Goal: Find specific page/section: Find specific page/section

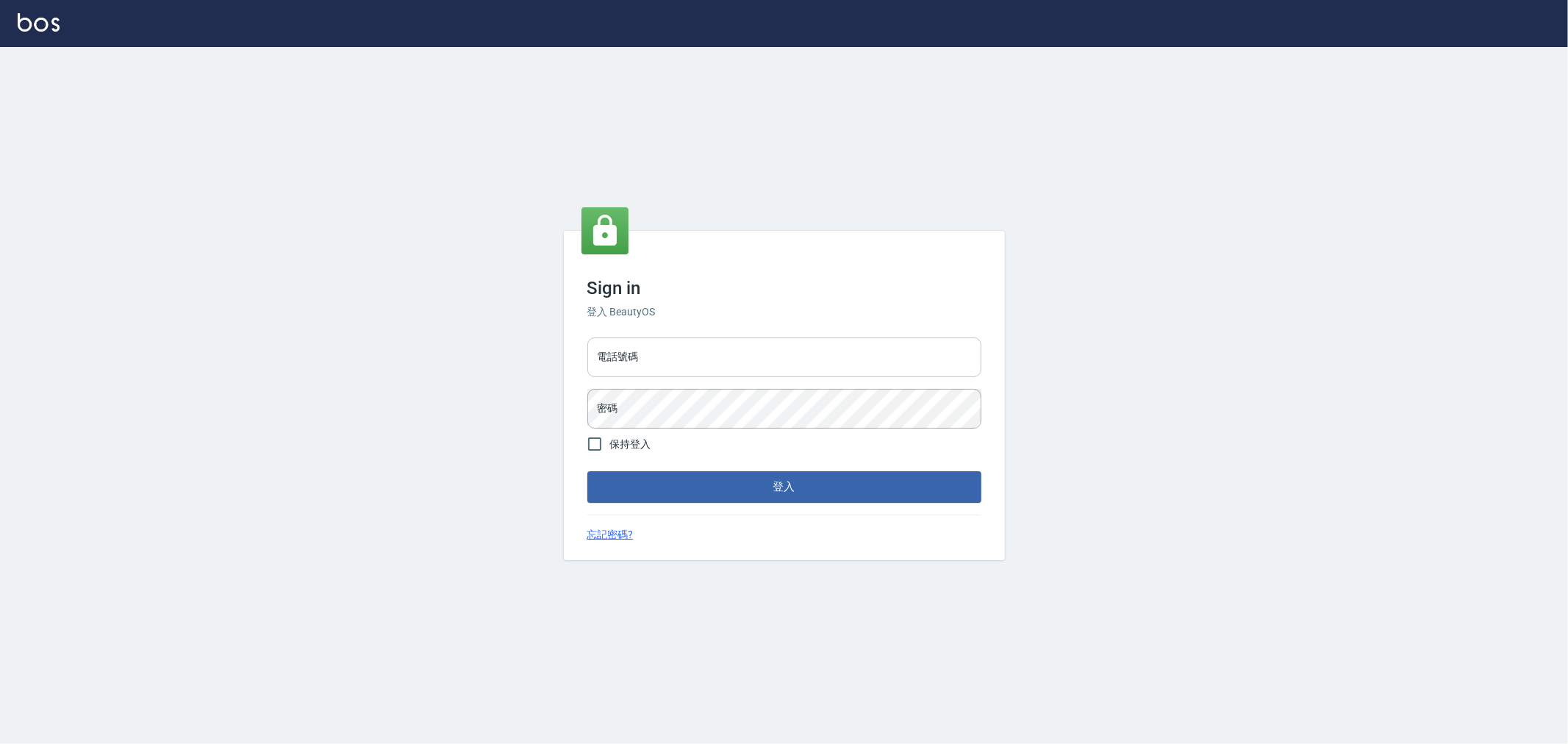
click at [764, 350] on input "電話號碼" at bounding box center [784, 356] width 394 height 40
type input "0955467459"
click at [588, 472] on button "登入" at bounding box center [784, 487] width 394 height 31
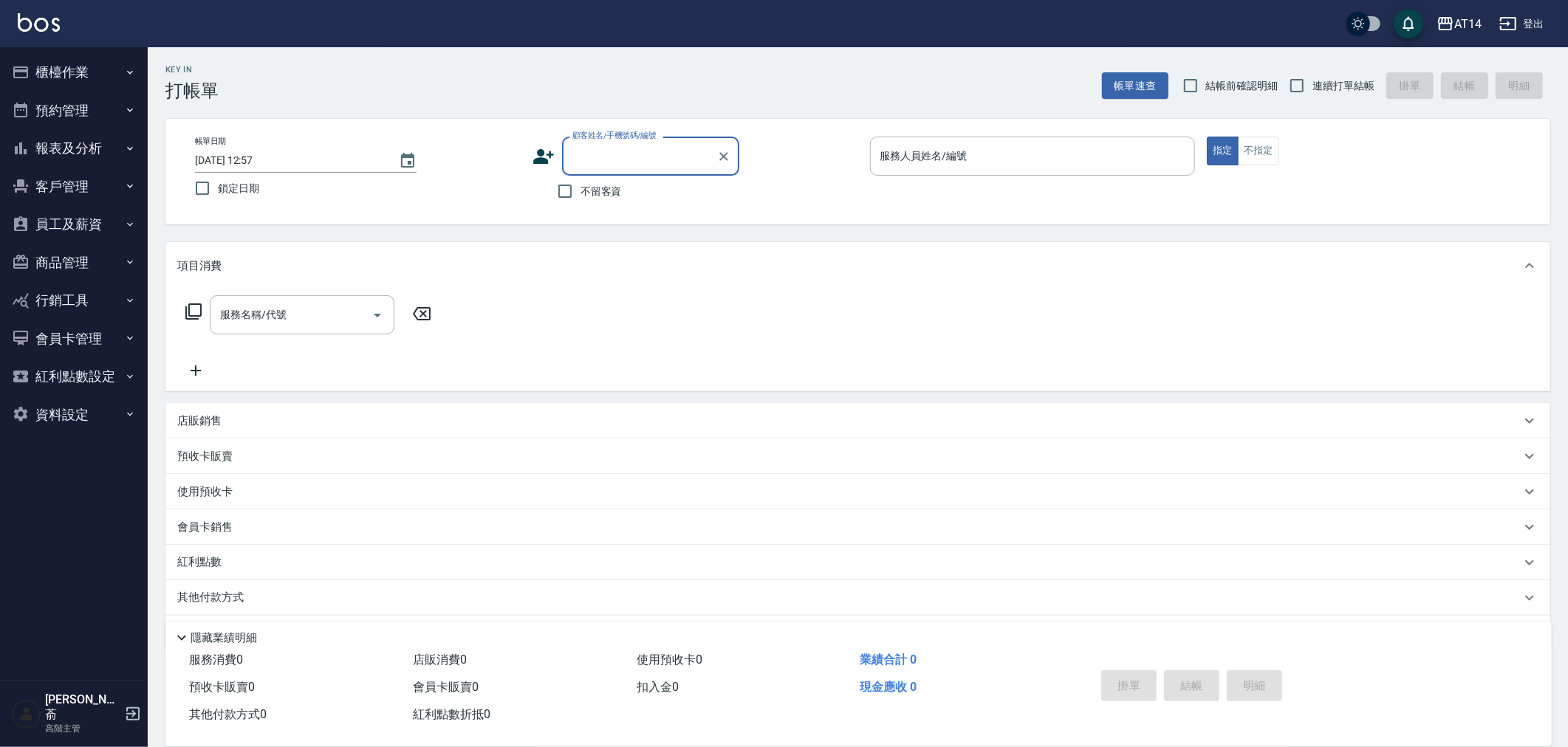
click at [72, 150] on button "報表及分析" at bounding box center [73, 148] width 136 height 38
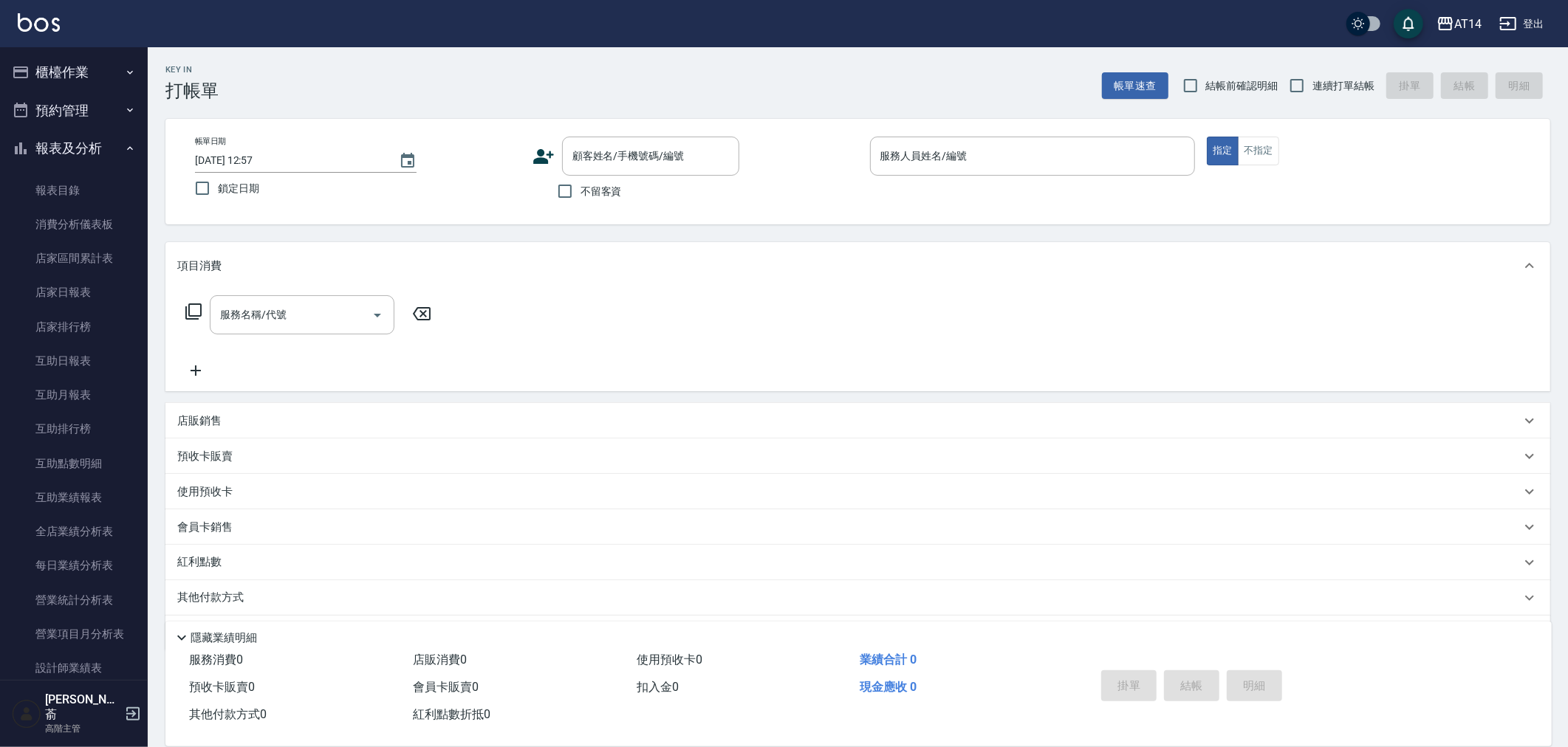
click at [65, 72] on button "櫃檯作業" at bounding box center [73, 72] width 136 height 38
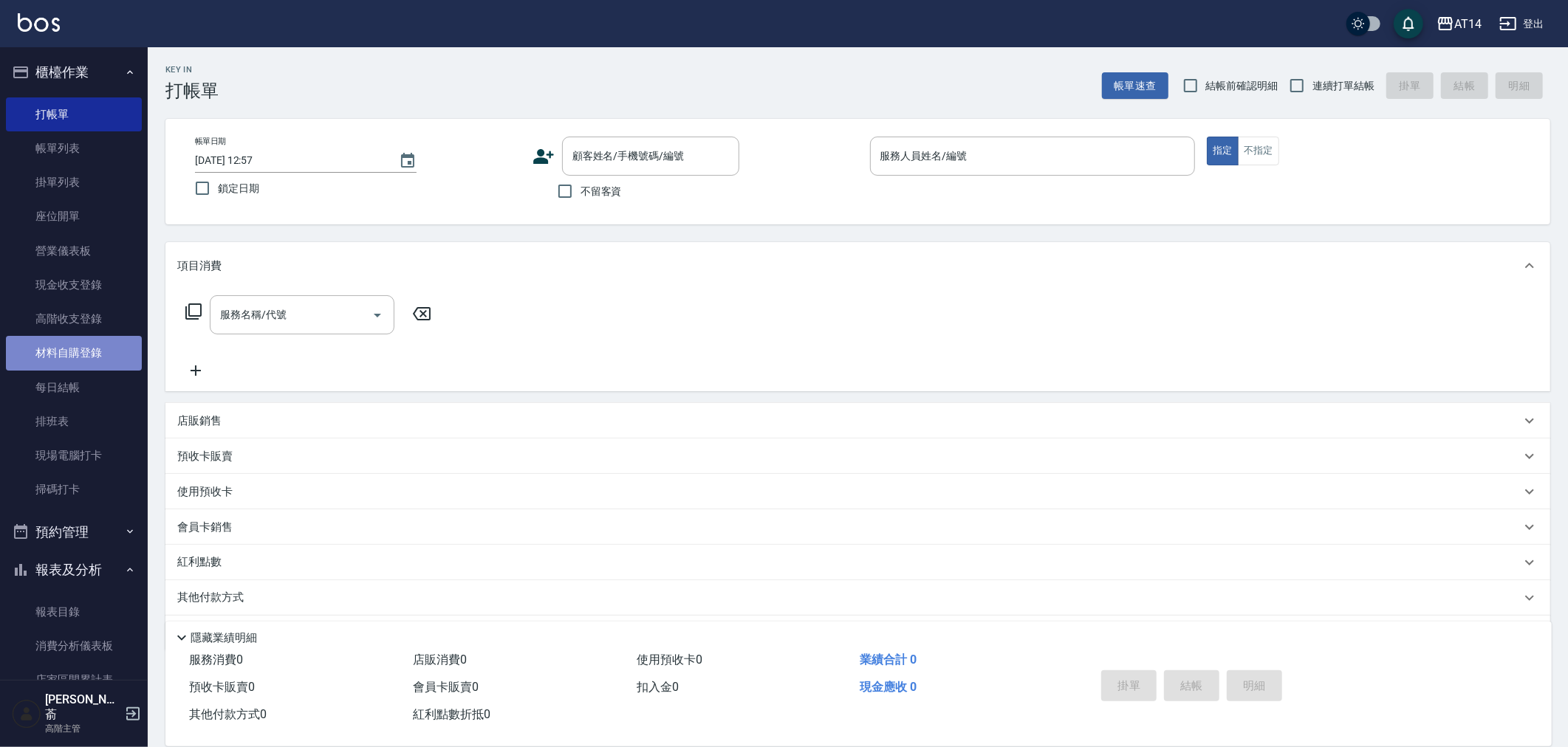
click at [81, 352] on link "材料自購登錄" at bounding box center [73, 353] width 136 height 34
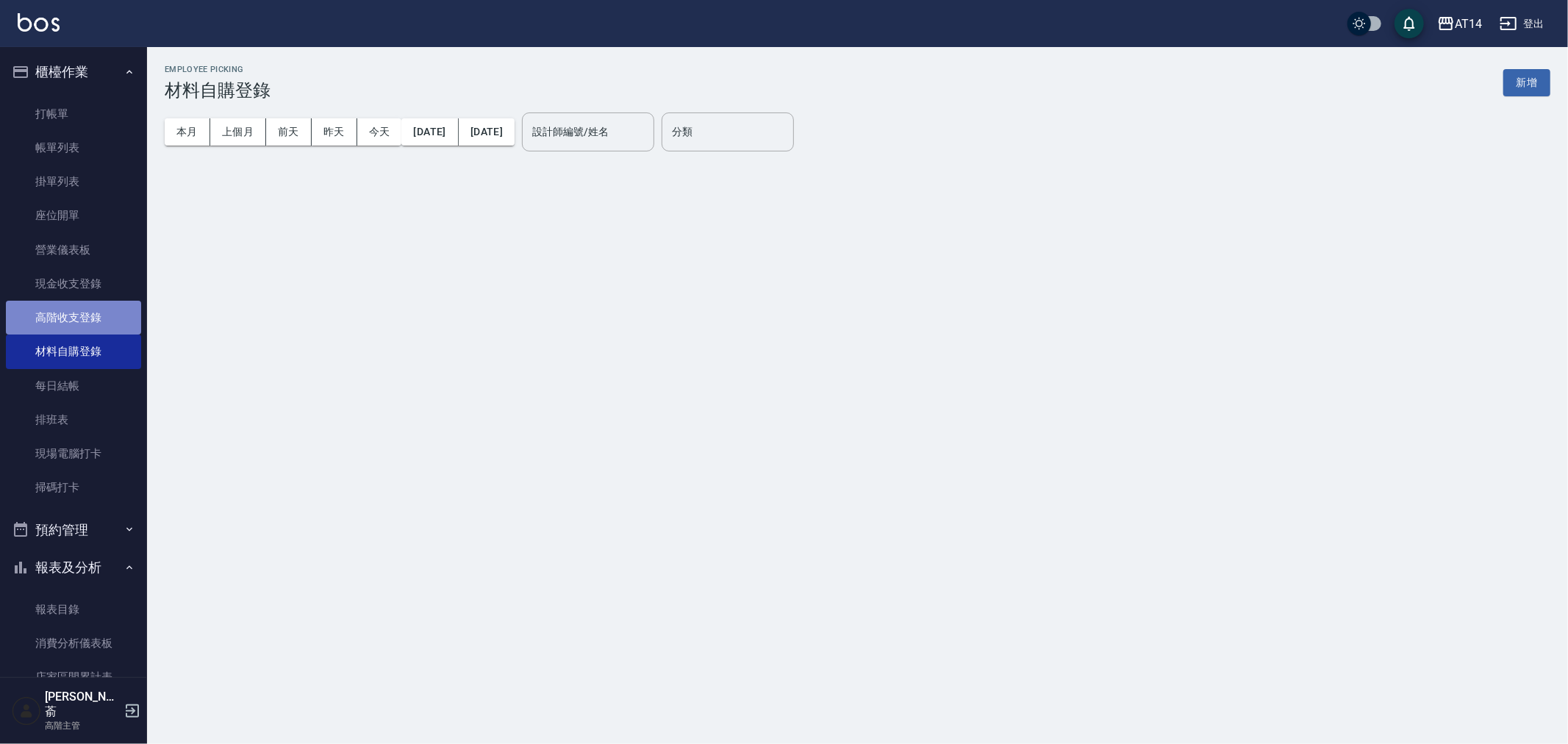
click at [77, 314] on link "高階收支登錄" at bounding box center [73, 318] width 135 height 34
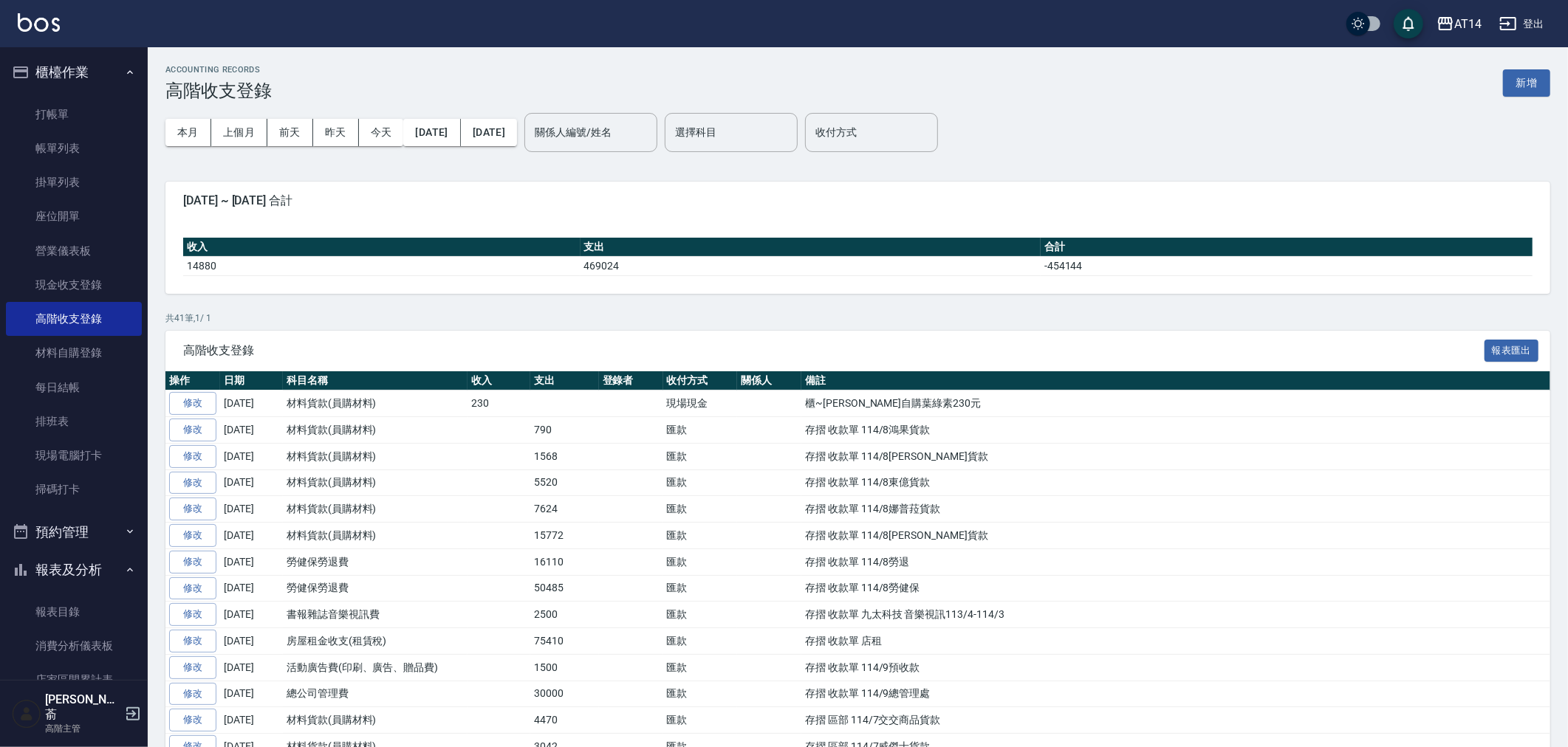
click at [57, 73] on button "櫃檯作業" at bounding box center [73, 72] width 136 height 38
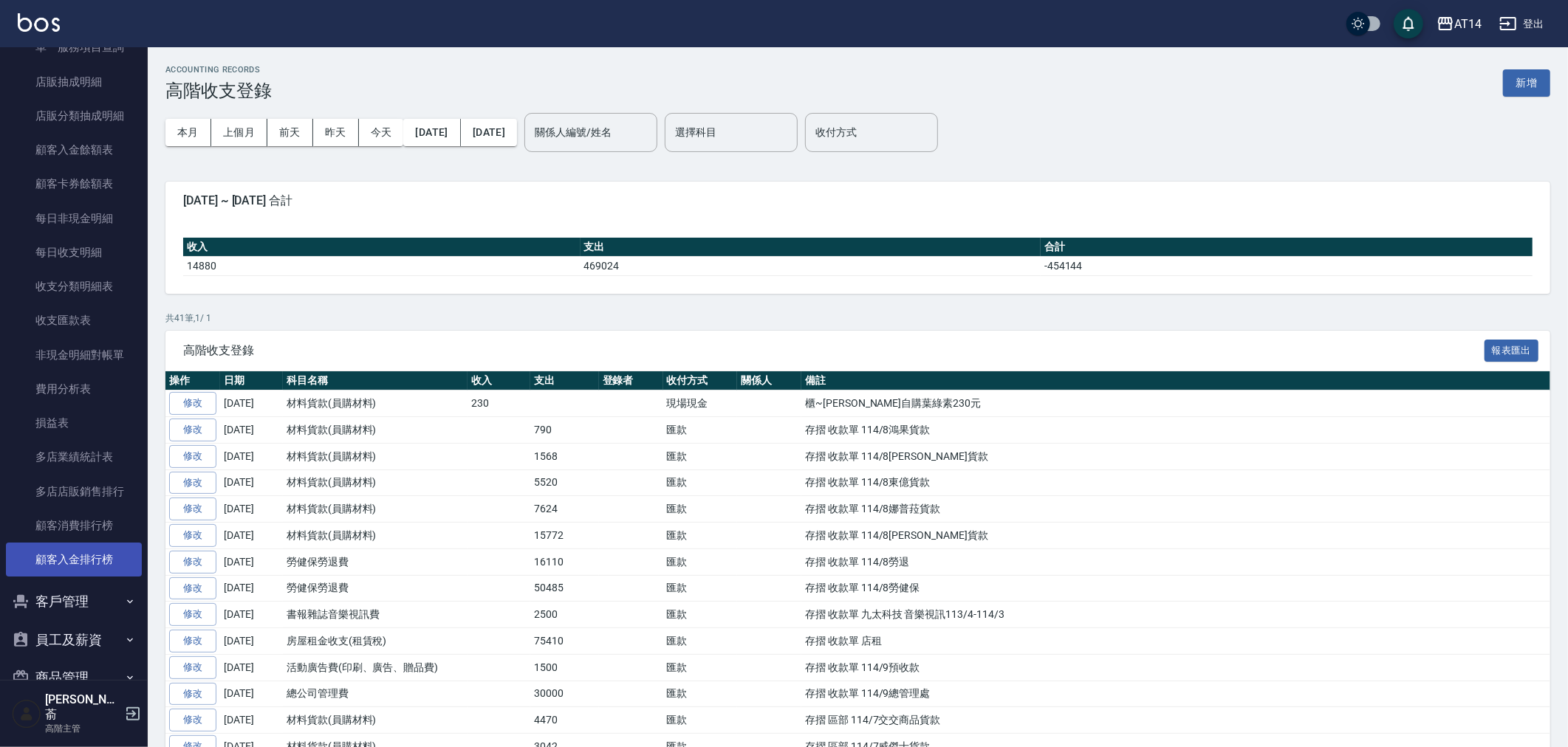
scroll to position [1066, 0]
click at [79, 382] on link "費用分析表" at bounding box center [73, 387] width 136 height 34
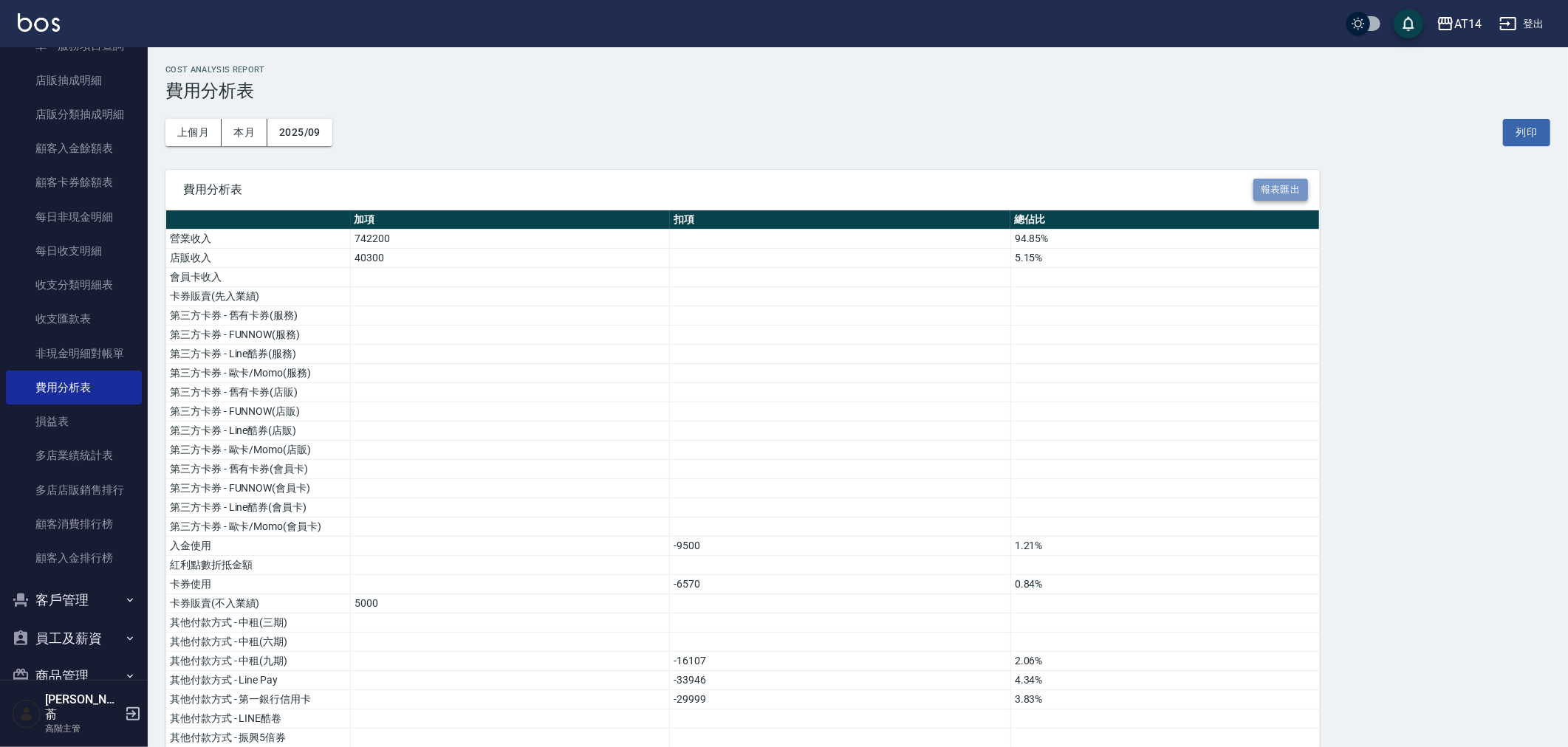
click at [1264, 187] on button "報表匯出" at bounding box center [1280, 190] width 55 height 23
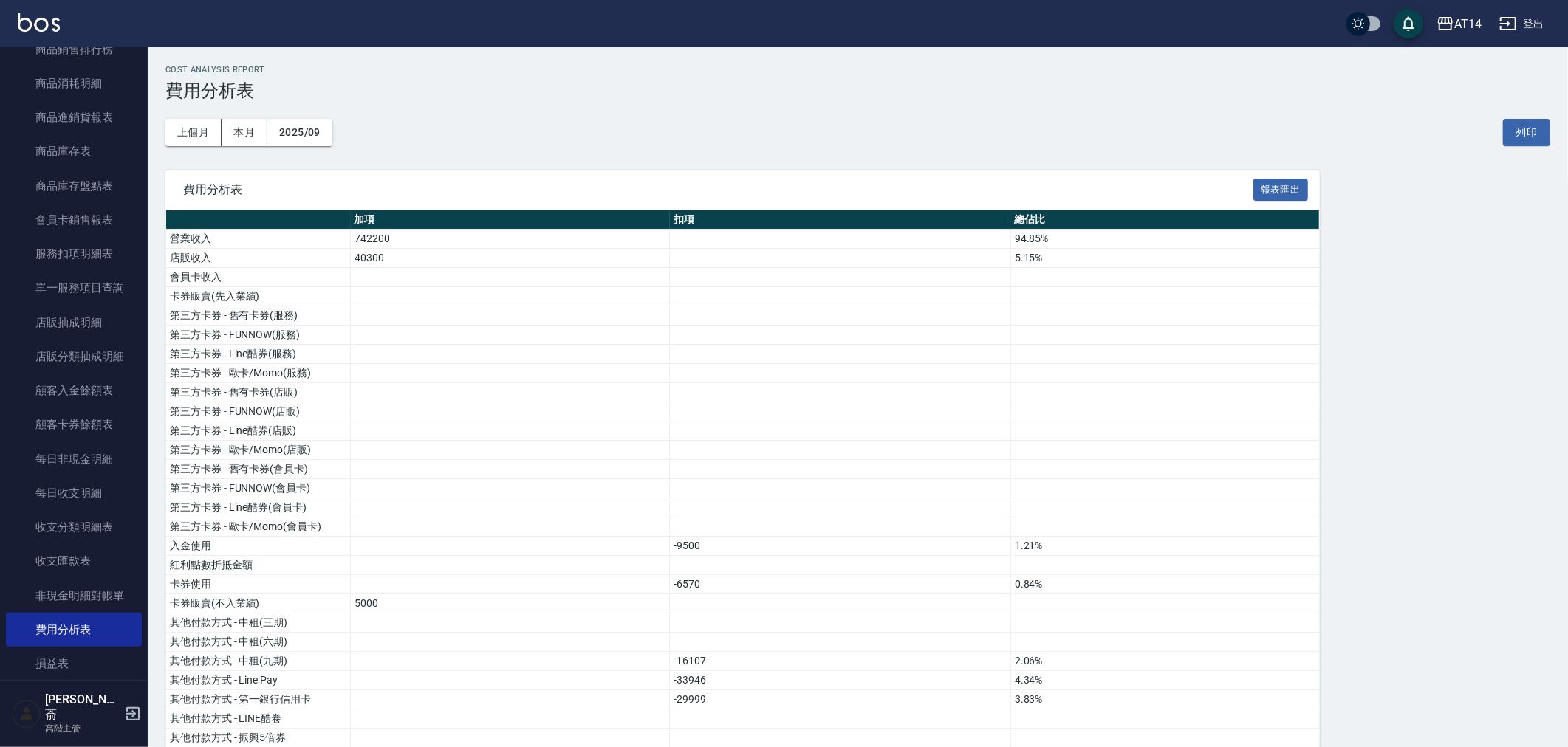
scroll to position [820, 0]
click at [772, 101] on div "上個月 本月 2025/09 列印" at bounding box center [858, 133] width 1385 height 62
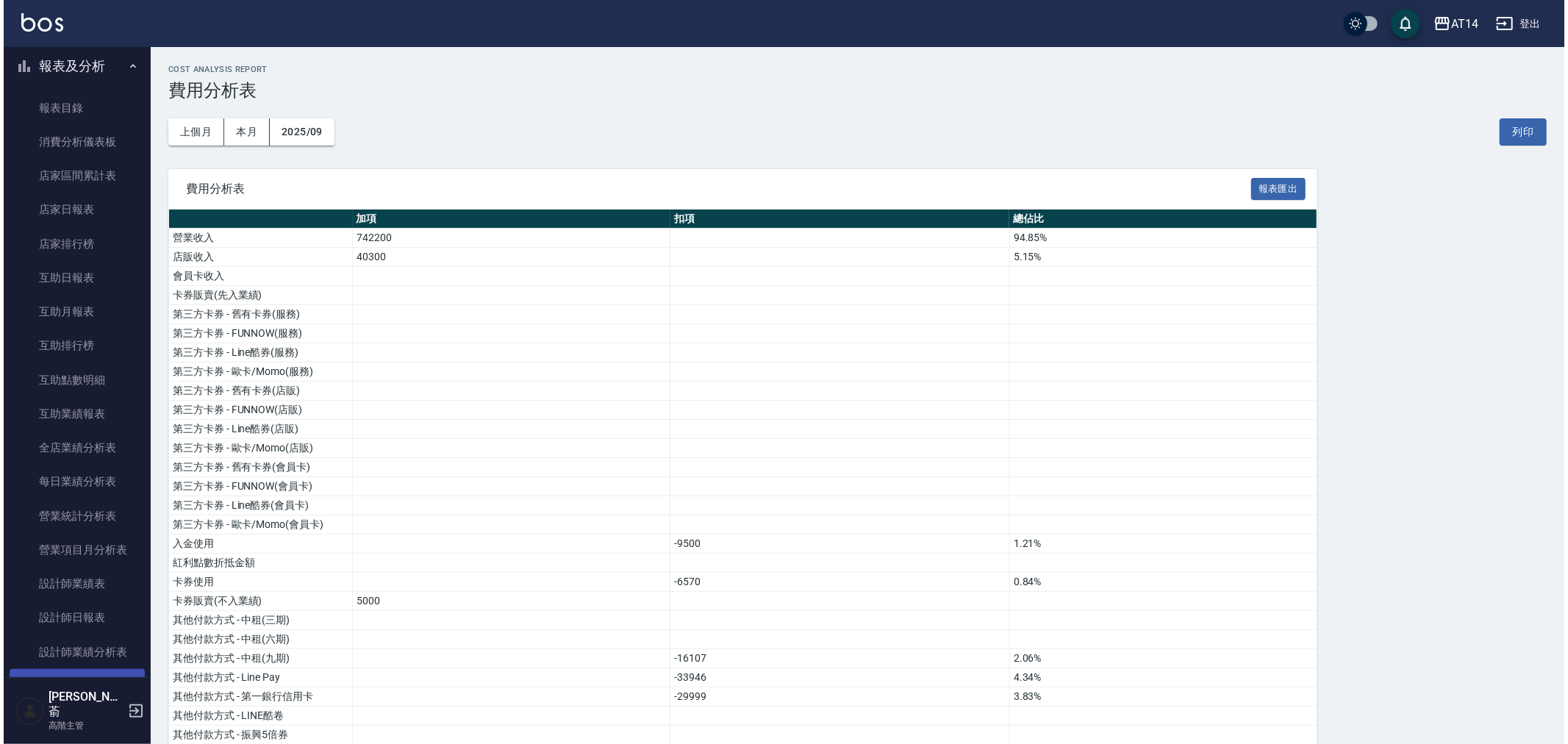
scroll to position [0, 0]
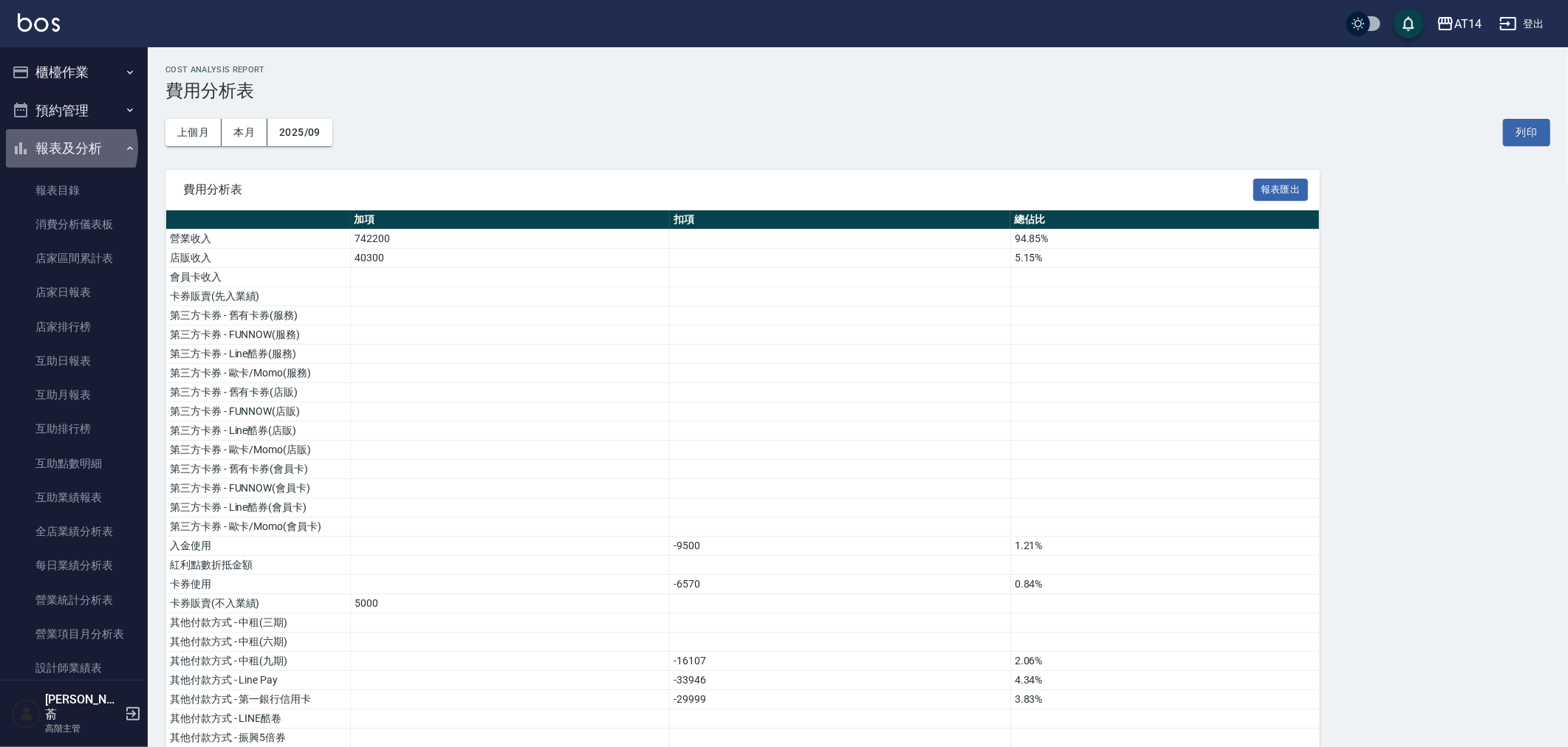
click at [62, 148] on button "報表及分析" at bounding box center [73, 148] width 136 height 38
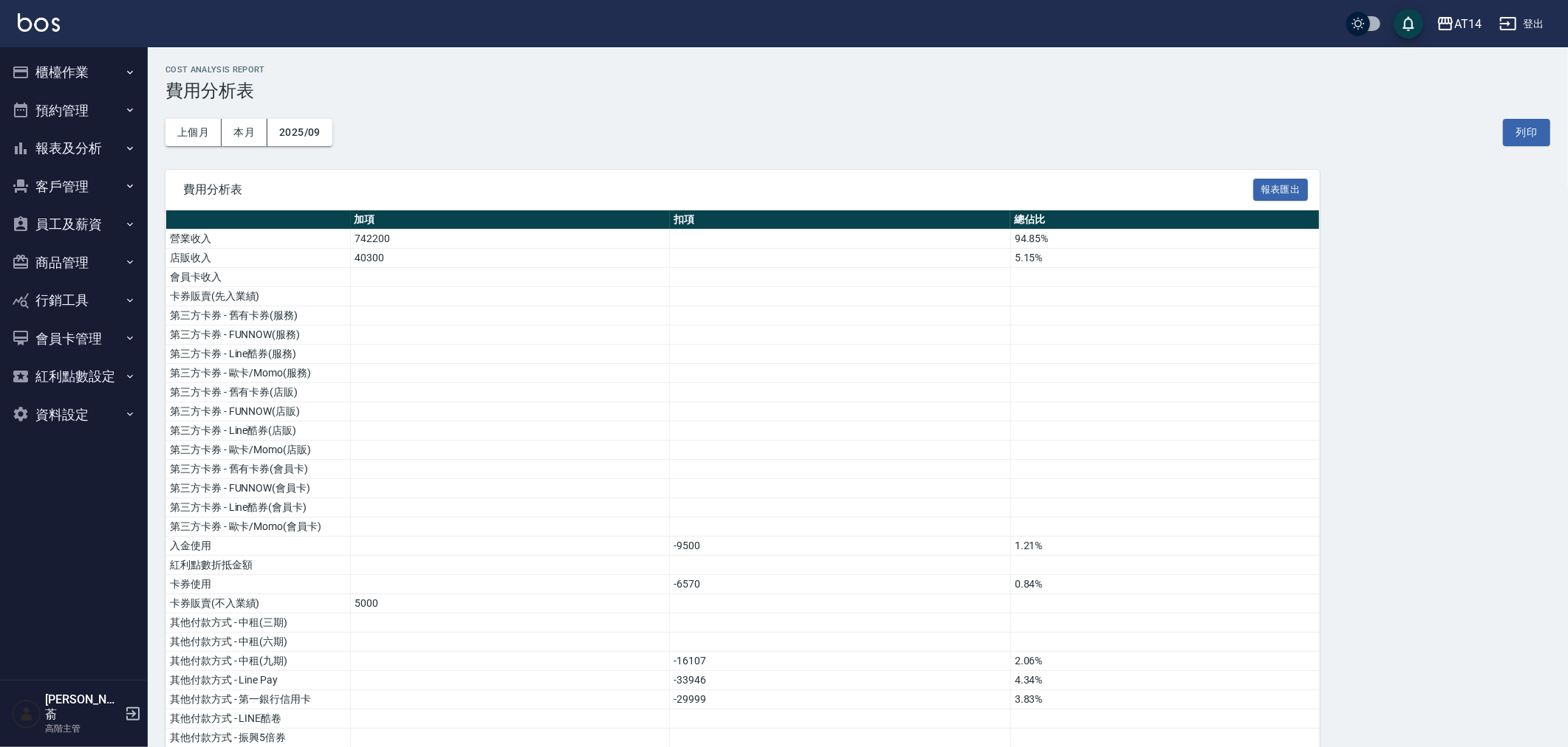
click at [59, 62] on button "櫃檯作業" at bounding box center [73, 72] width 136 height 38
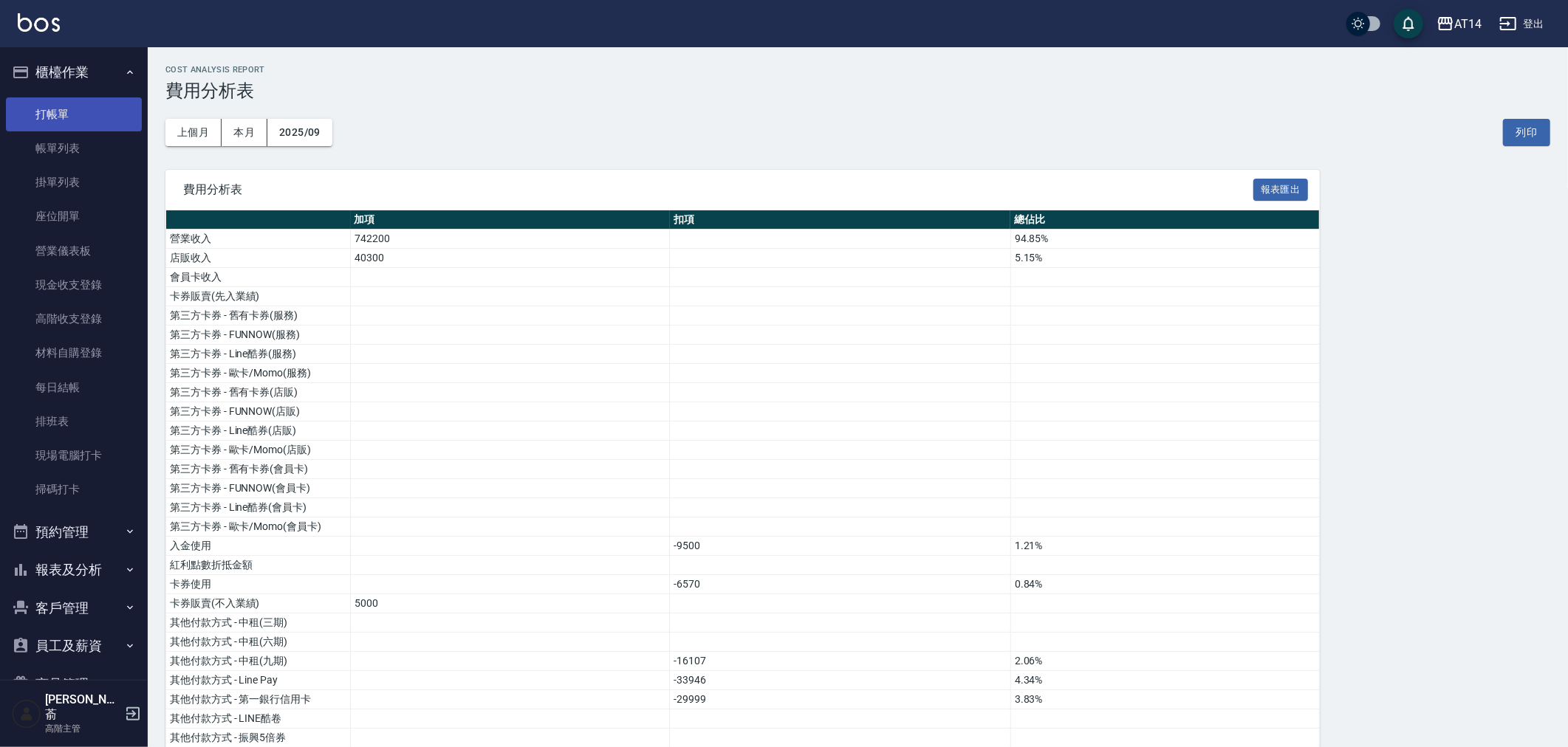
click at [46, 109] on link "打帳單" at bounding box center [73, 114] width 136 height 34
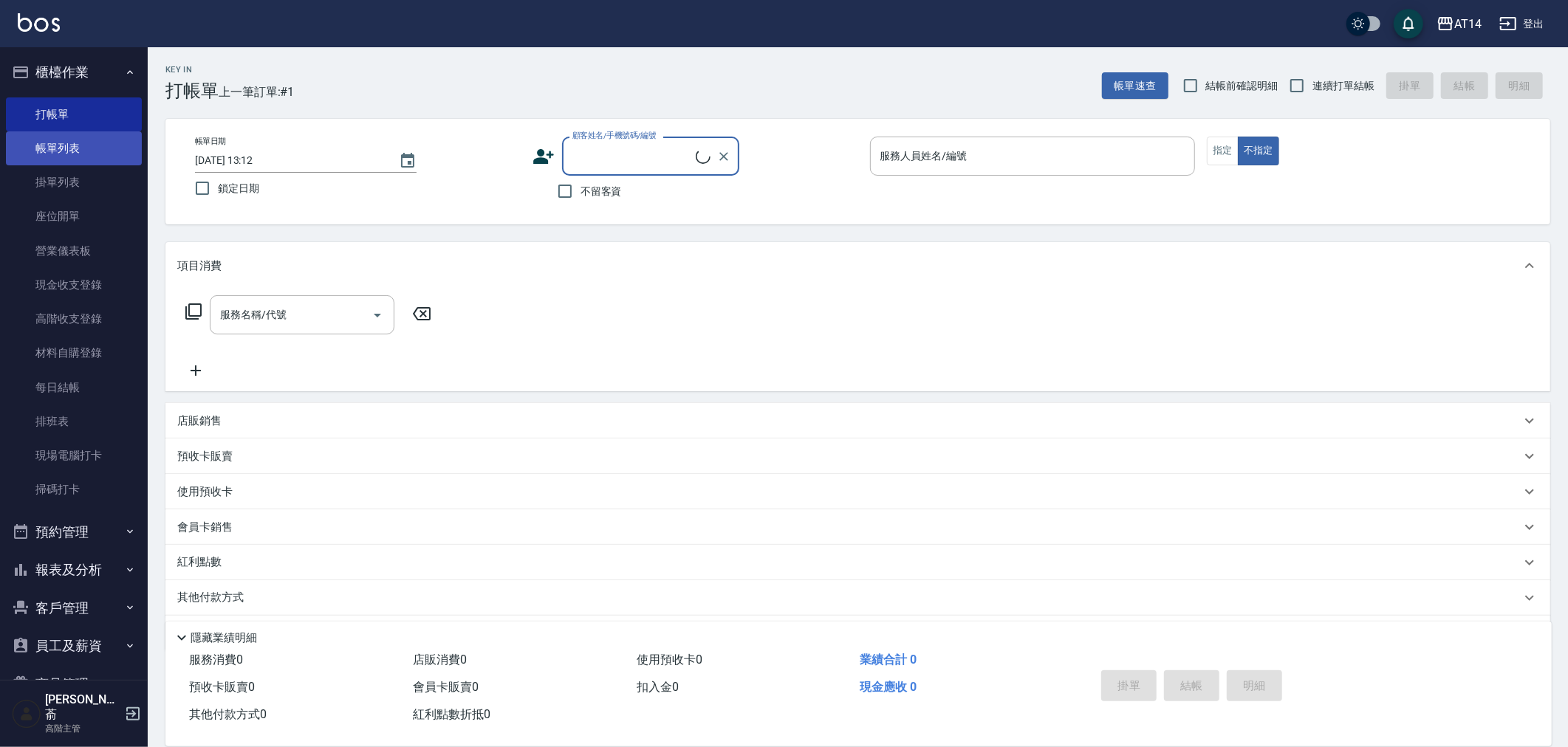
click at [74, 143] on link "帳單列表" at bounding box center [73, 149] width 136 height 34
